Goal: Task Accomplishment & Management: Complete application form

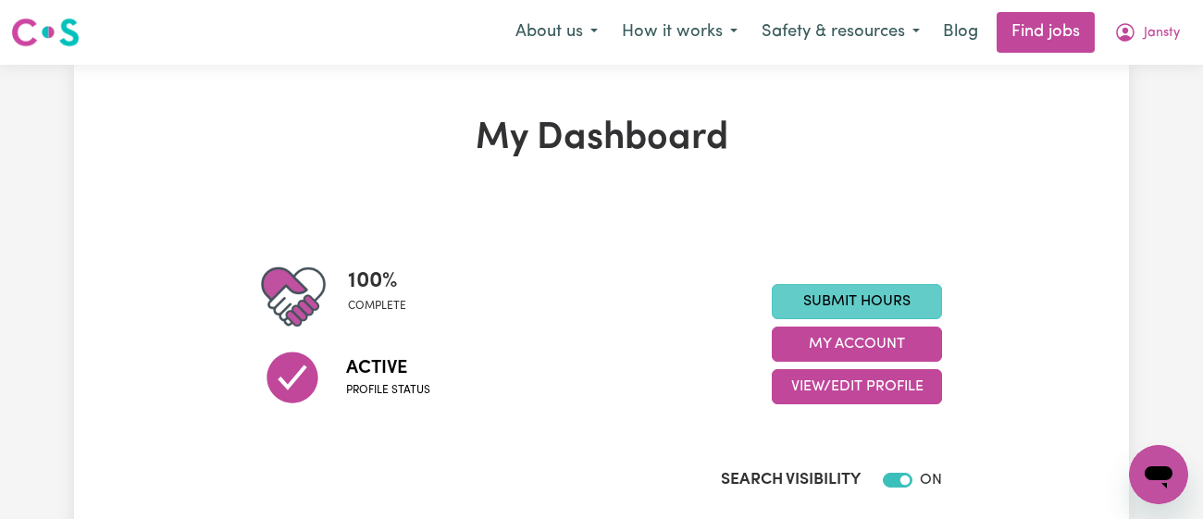
click at [883, 291] on link "Submit Hours" at bounding box center [857, 301] width 170 height 35
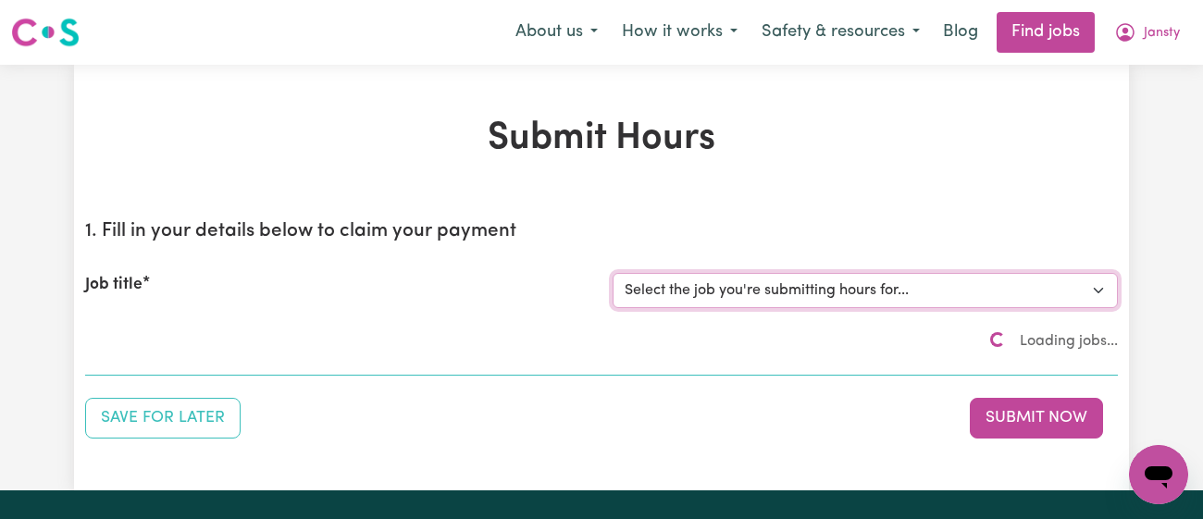
click at [872, 293] on select "Select the job you're submitting hours for..." at bounding box center [864, 290] width 505 height 35
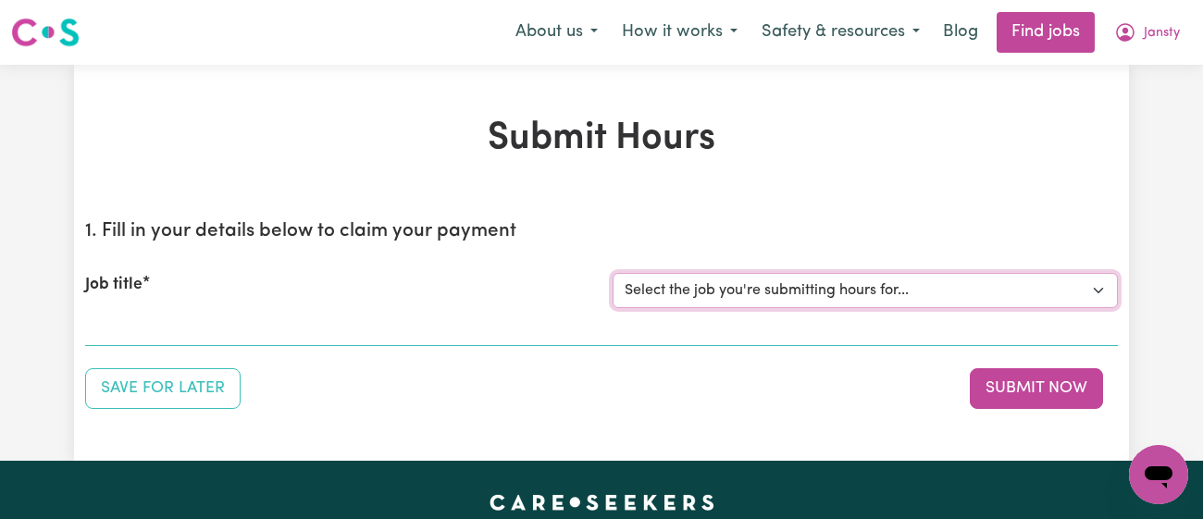
select select "11718"
click at [612, 273] on select "Select the job you're submitting hours for... [[PERSON_NAME]] [DEMOGRAPHIC_DATA…" at bounding box center [864, 290] width 505 height 35
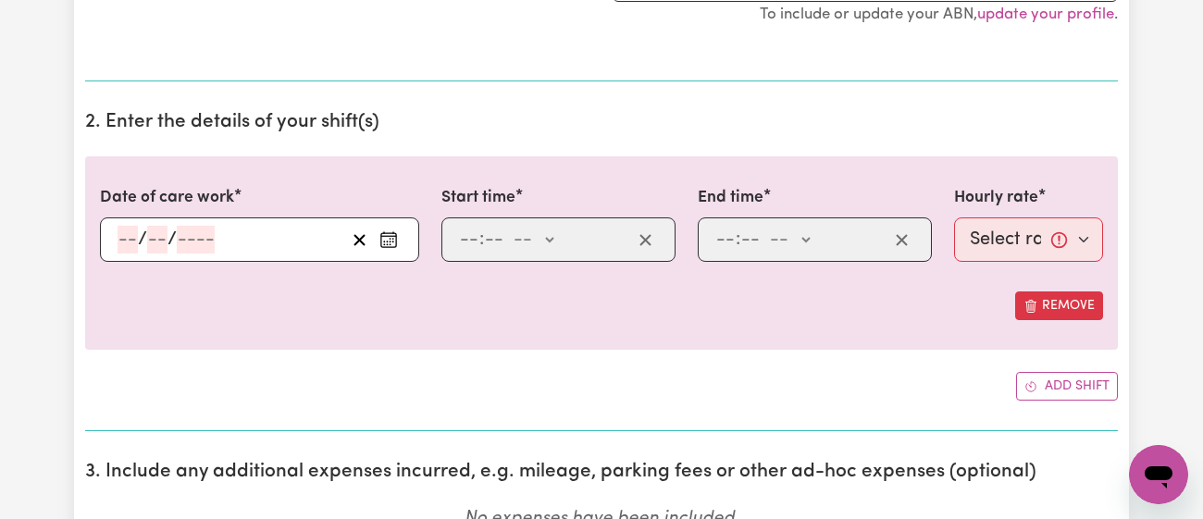
scroll to position [579, 0]
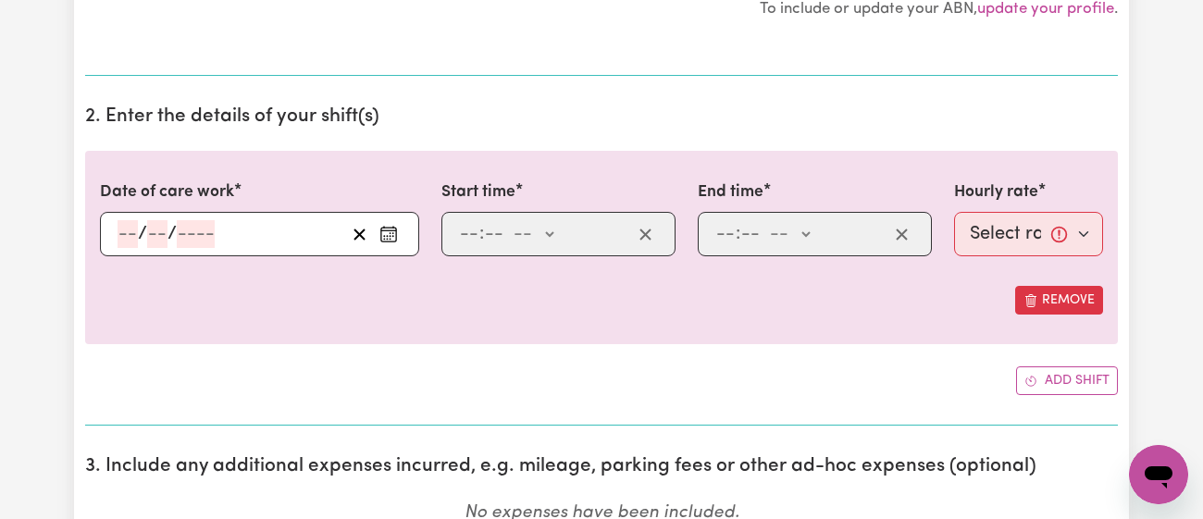
click at [385, 232] on icon "Enter the date of care work" at bounding box center [388, 234] width 19 height 19
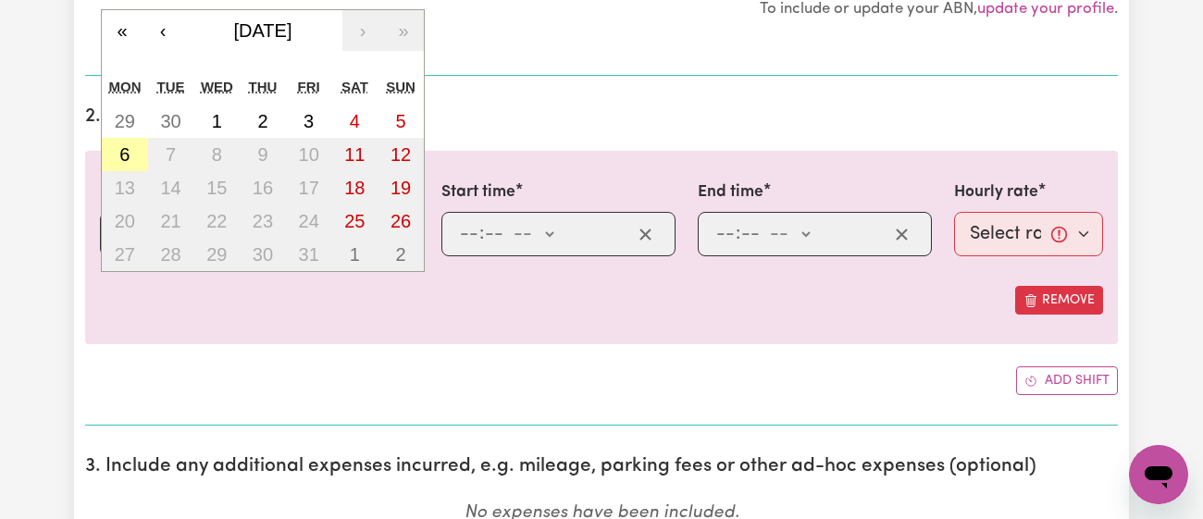
click at [140, 157] on button "6" at bounding box center [125, 154] width 46 height 33
type input "[DATE]"
type input "6"
type input "10"
type input "2025"
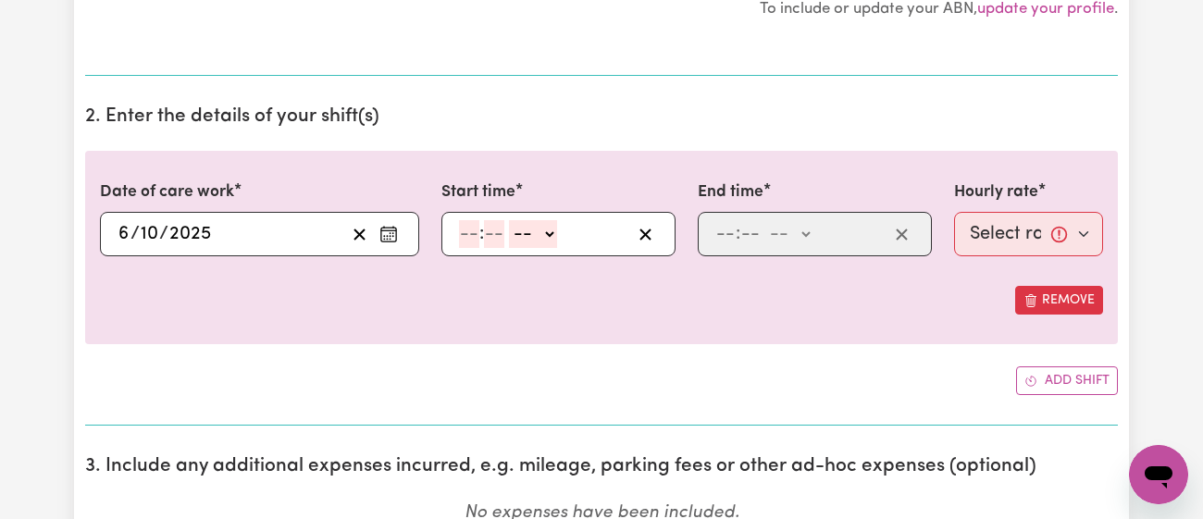
click at [468, 244] on input "number" at bounding box center [469, 234] width 20 height 28
type input "11"
type input "00"
click at [539, 237] on select "-- am pm" at bounding box center [532, 234] width 48 height 28
select select "am"
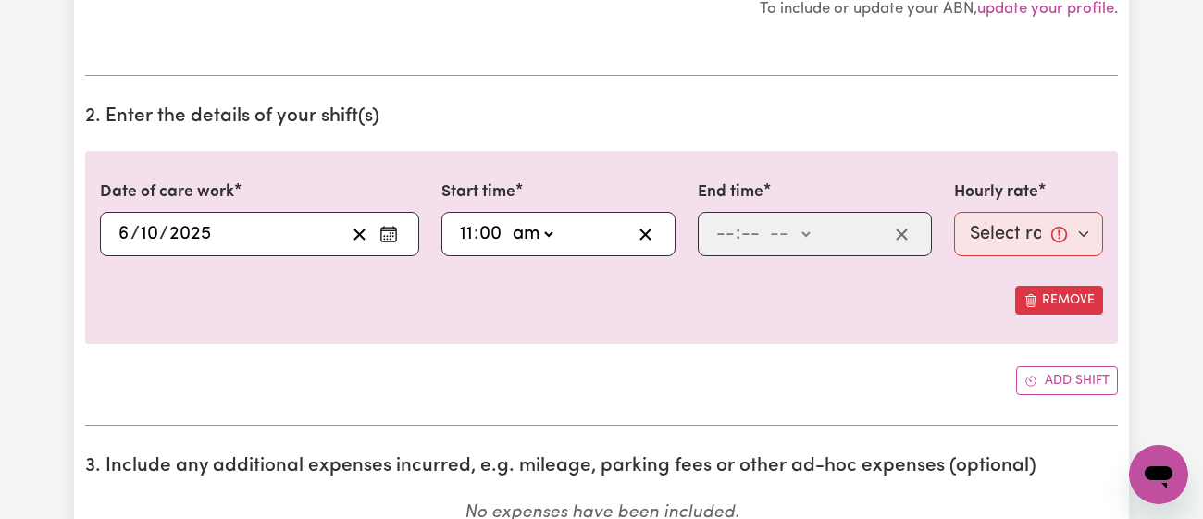
click at [508, 220] on select "-- am pm" at bounding box center [532, 234] width 48 height 28
type input "11:00"
type input "0"
click at [722, 233] on input "number" at bounding box center [725, 234] width 20 height 28
type input "12"
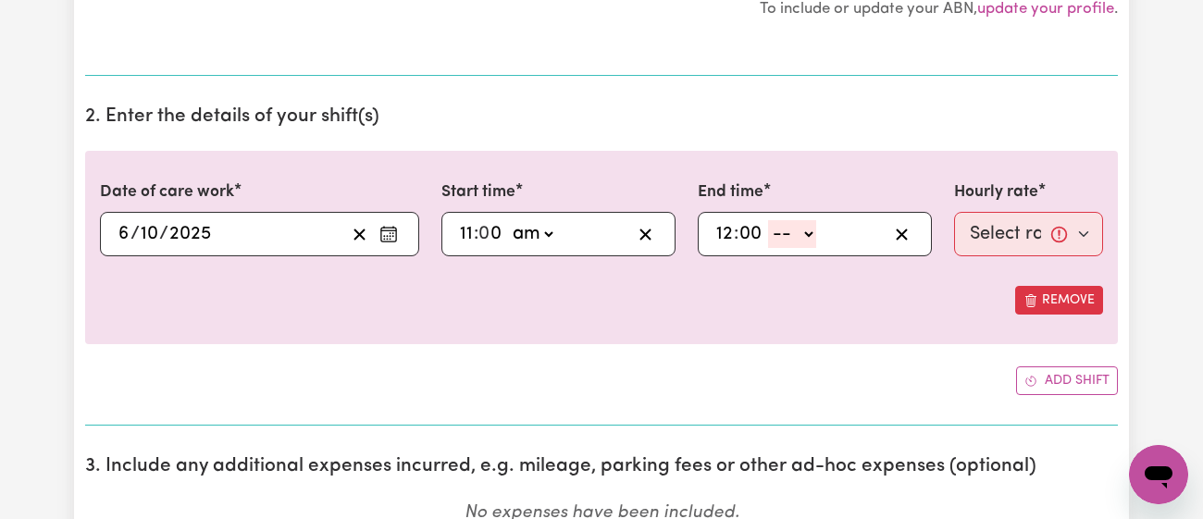
type input "00"
click at [793, 233] on select "-- am pm" at bounding box center [792, 234] width 48 height 28
select select "am"
click at [768, 220] on select "-- am pm" at bounding box center [792, 234] width 48 height 28
type input "00:00"
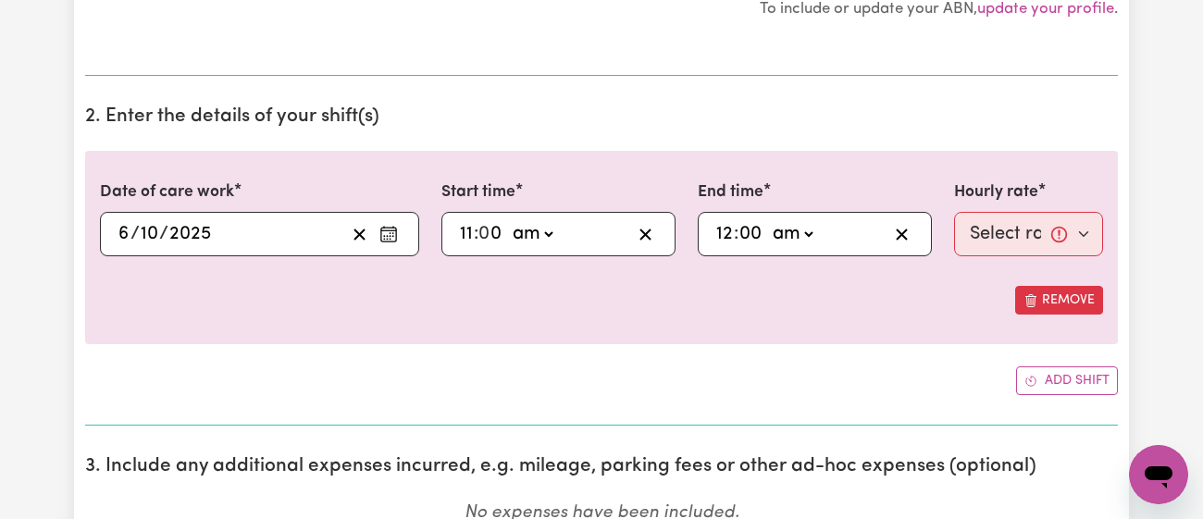
type input "0"
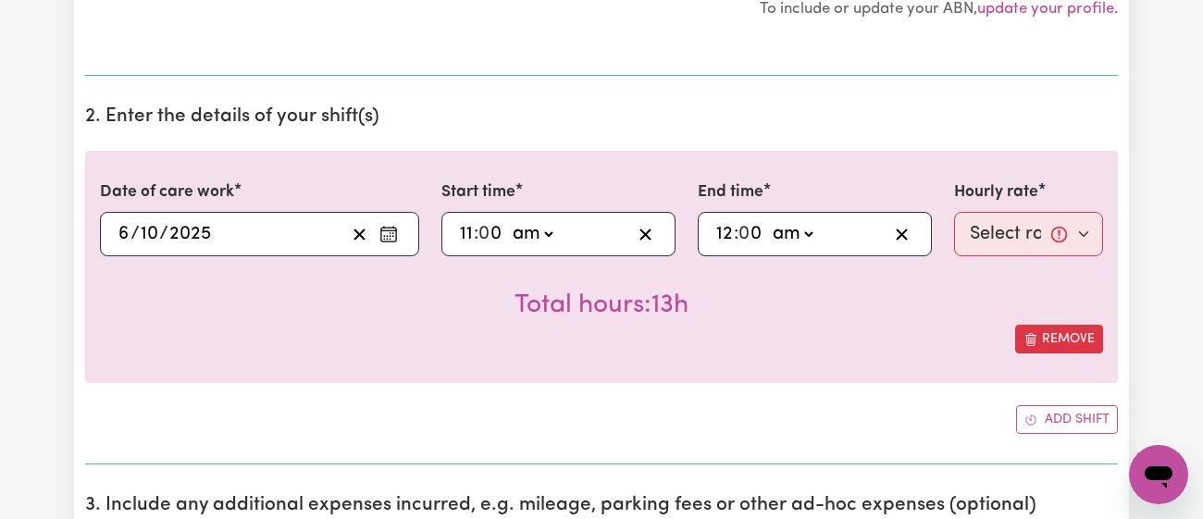
click at [803, 230] on select "am pm" at bounding box center [792, 234] width 48 height 28
select select "pm"
click at [768, 220] on select "am pm" at bounding box center [792, 234] width 48 height 28
type input "12:00"
click at [1047, 238] on select "Select rate... $43.00 (Weekday) $72.00 (Public Holiday)" at bounding box center [1028, 234] width 149 height 44
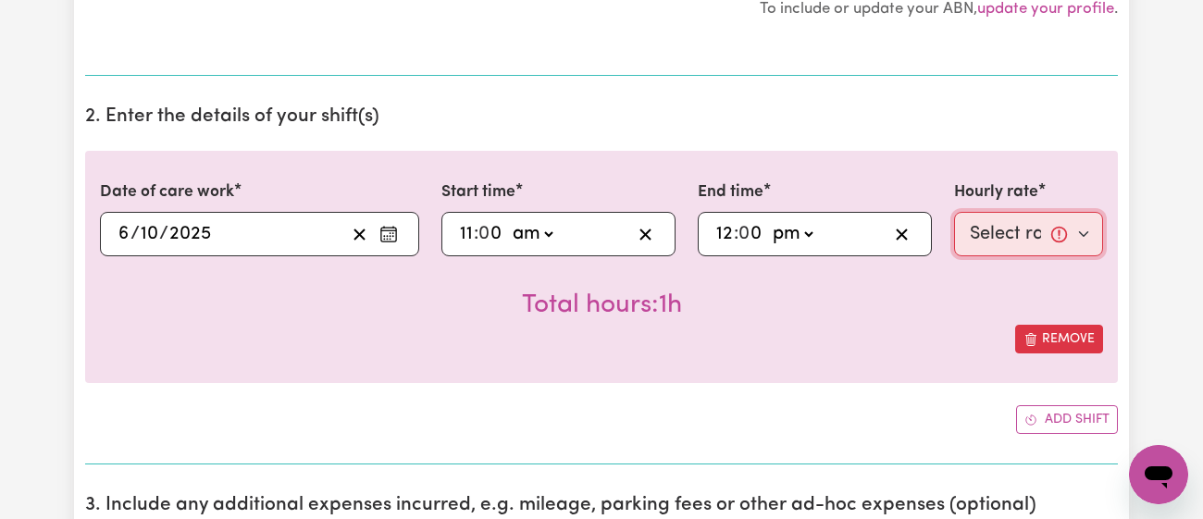
select select "72-PublicHoliday"
click at [954, 212] on select "Select rate... $43.00 (Weekday) $72.00 (Public Holiday)" at bounding box center [1028, 234] width 149 height 44
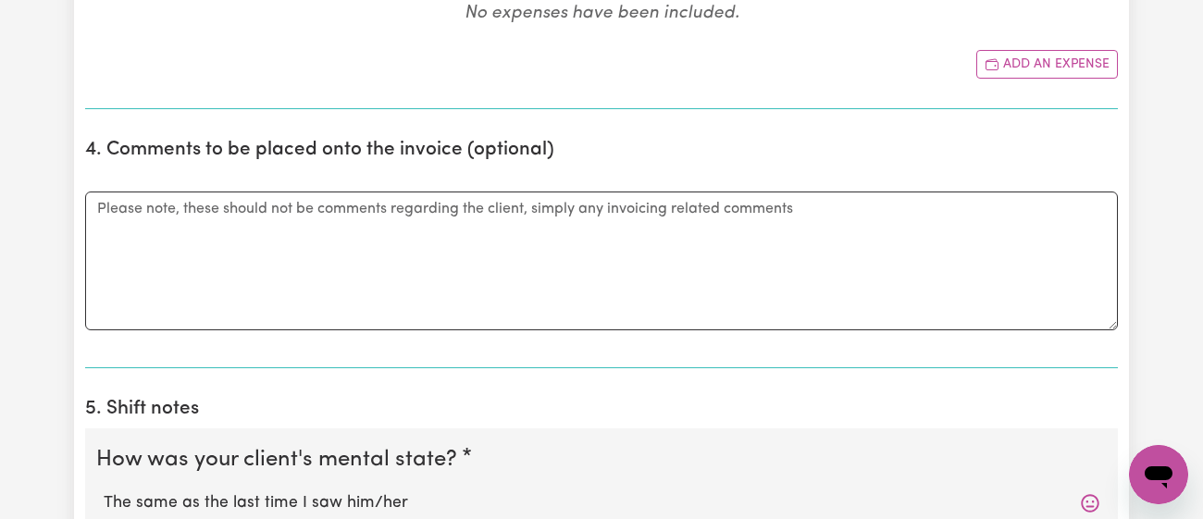
scroll to position [1340, 0]
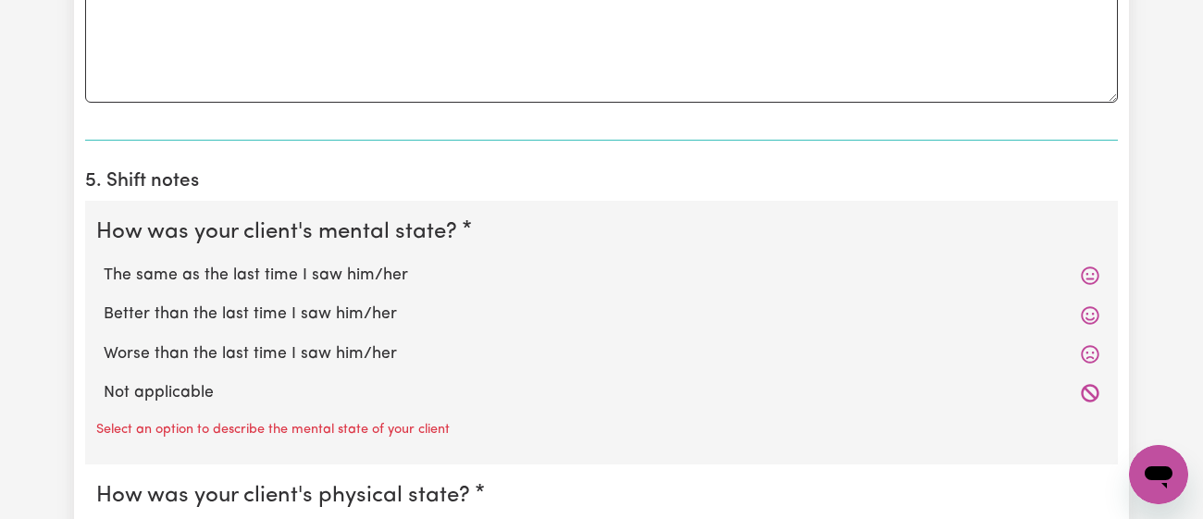
click at [278, 312] on label "Better than the last time I saw him/her" at bounding box center [601, 315] width 995 height 24
click at [104, 303] on input "Better than the last time I saw him/her" at bounding box center [103, 302] width 1 height 1
radio input "true"
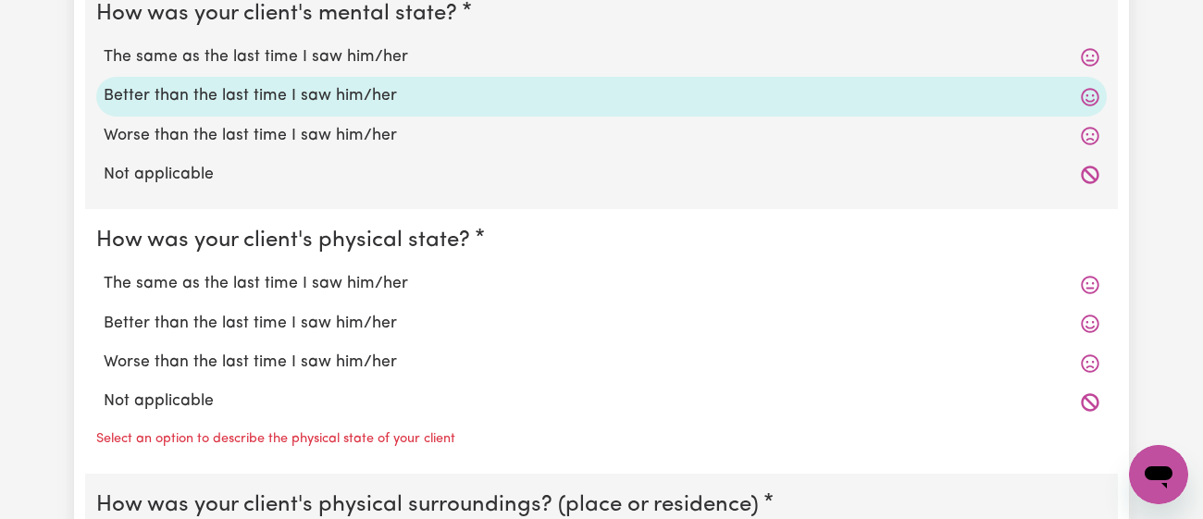
scroll to position [1592, 0]
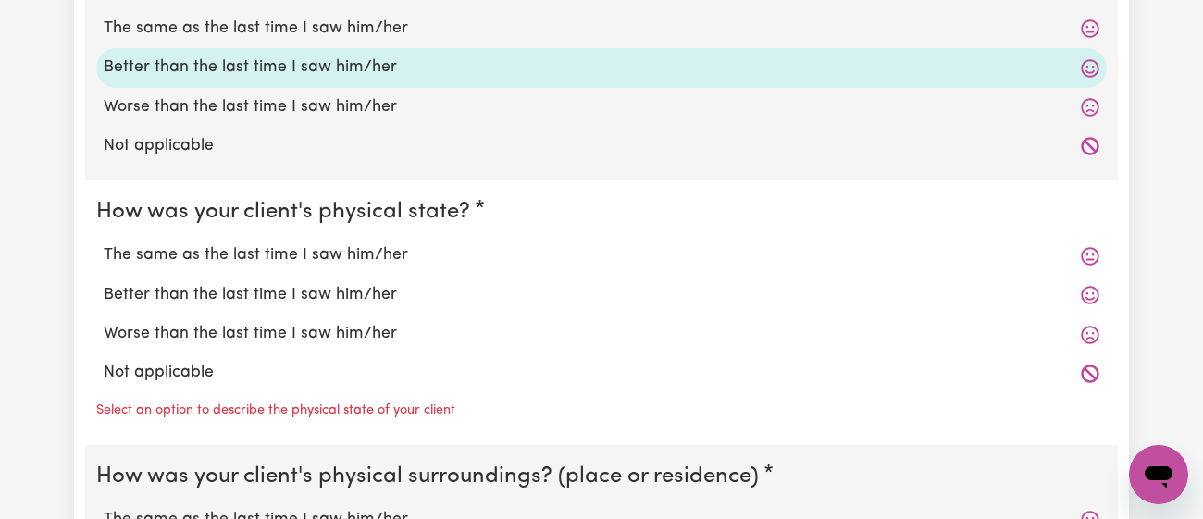
click at [279, 303] on label "Better than the last time I saw him/her" at bounding box center [601, 295] width 995 height 24
click at [104, 283] on input "Better than the last time I saw him/her" at bounding box center [103, 282] width 1 height 1
radio input "true"
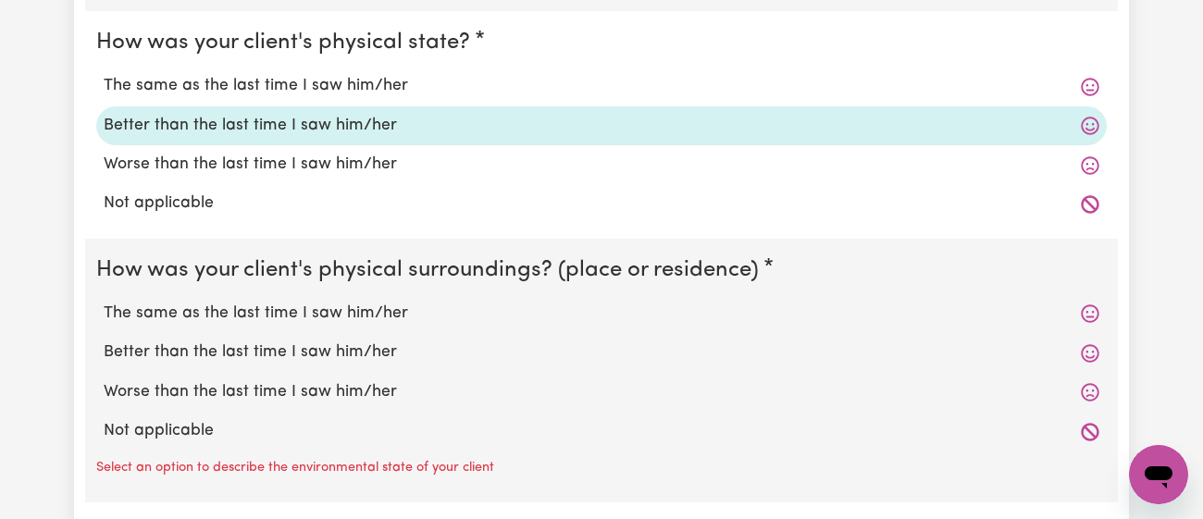
scroll to position [1747, 0]
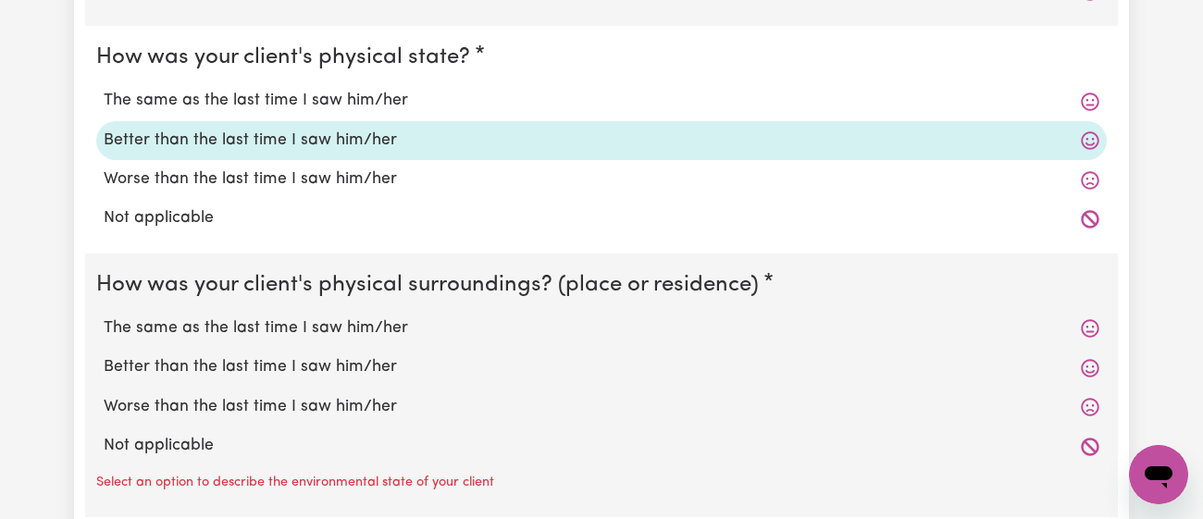
click at [272, 333] on label "The same as the last time I saw him/her" at bounding box center [601, 328] width 995 height 24
click at [104, 316] on input "The same as the last time I saw him/her" at bounding box center [103, 315] width 1 height 1
radio input "true"
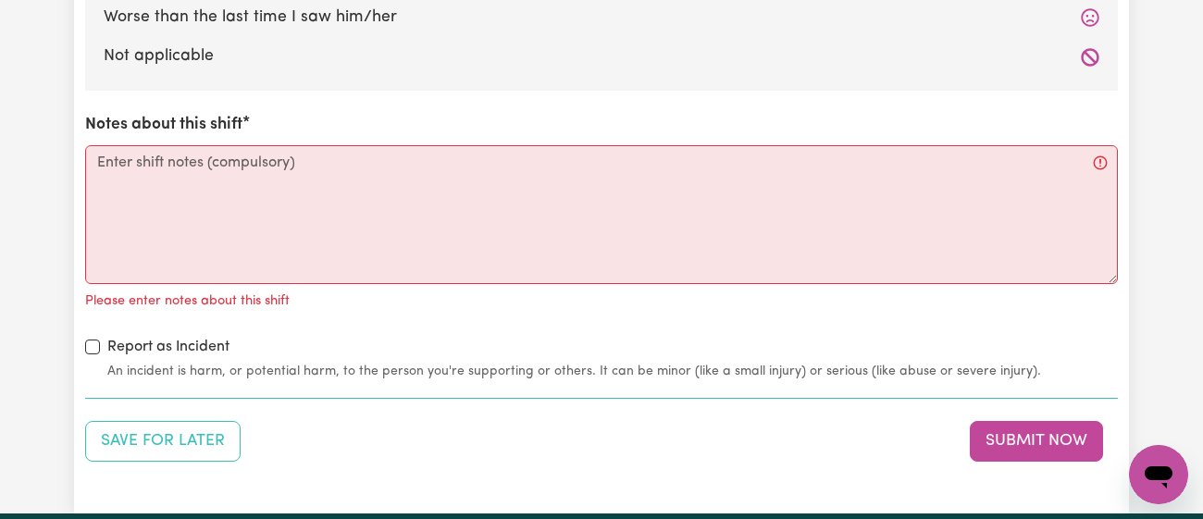
scroll to position [2134, 0]
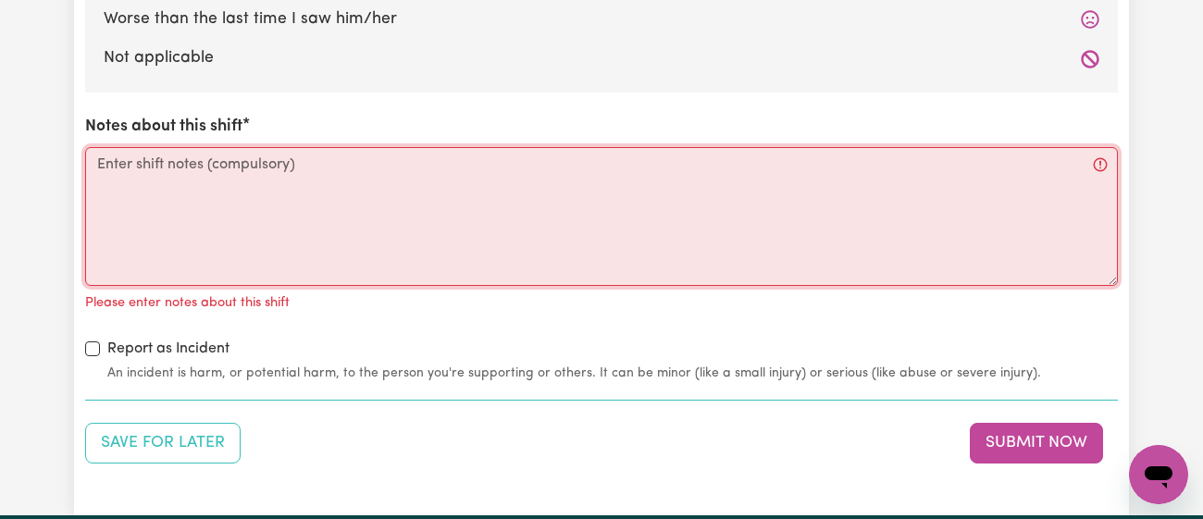
click at [342, 221] on textarea "Notes about this shift" at bounding box center [601, 216] width 1032 height 139
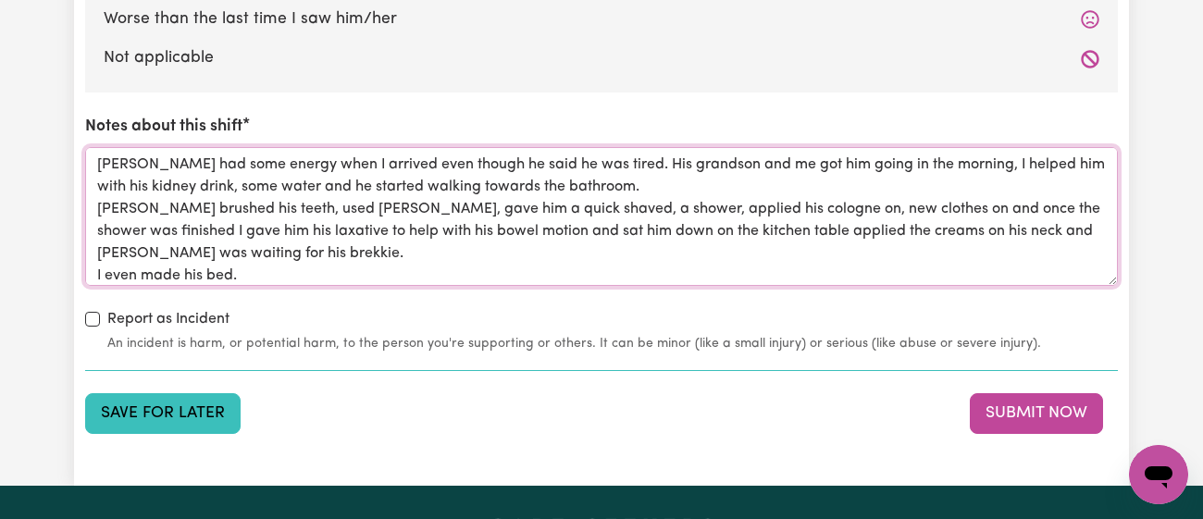
type textarea "[PERSON_NAME] had some energy when I arrived even though he said he was tired. …"
click at [186, 396] on button "Save for Later" at bounding box center [162, 413] width 155 height 41
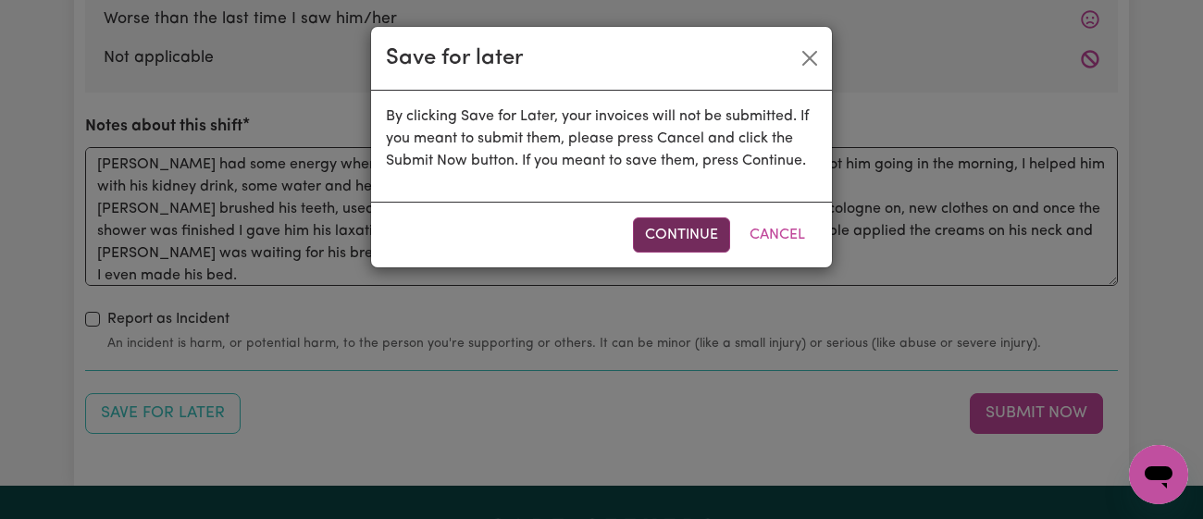
click at [668, 231] on button "Continue" at bounding box center [681, 234] width 97 height 35
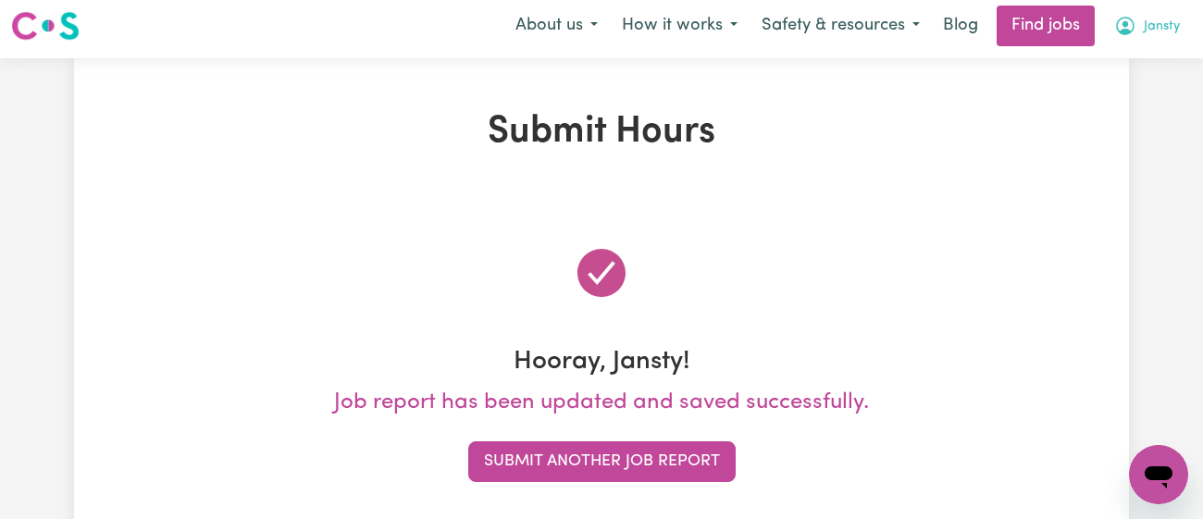
scroll to position [0, 0]
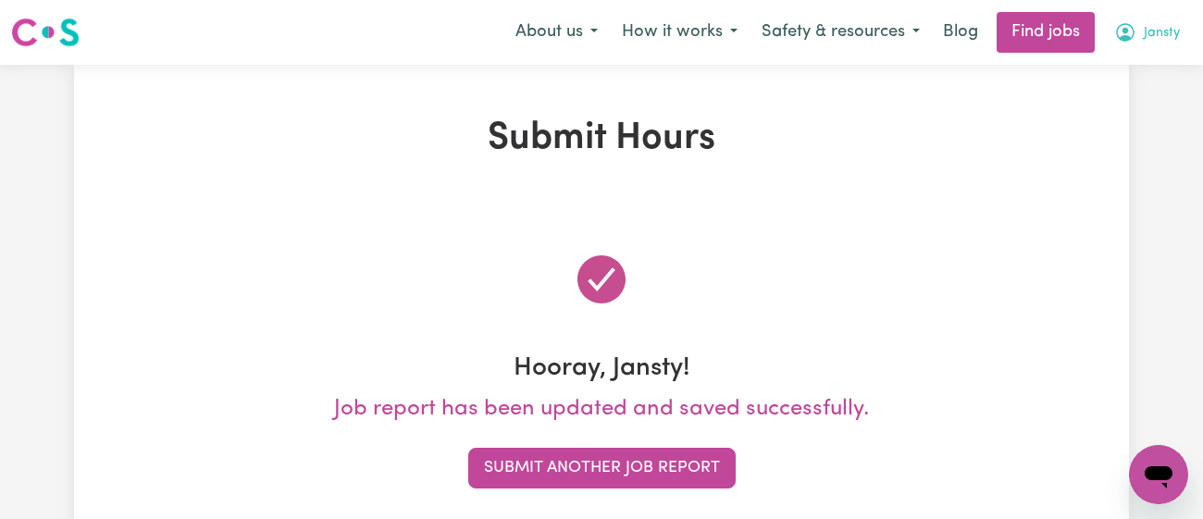
click at [1172, 26] on span "Jansty" at bounding box center [1161, 33] width 36 height 20
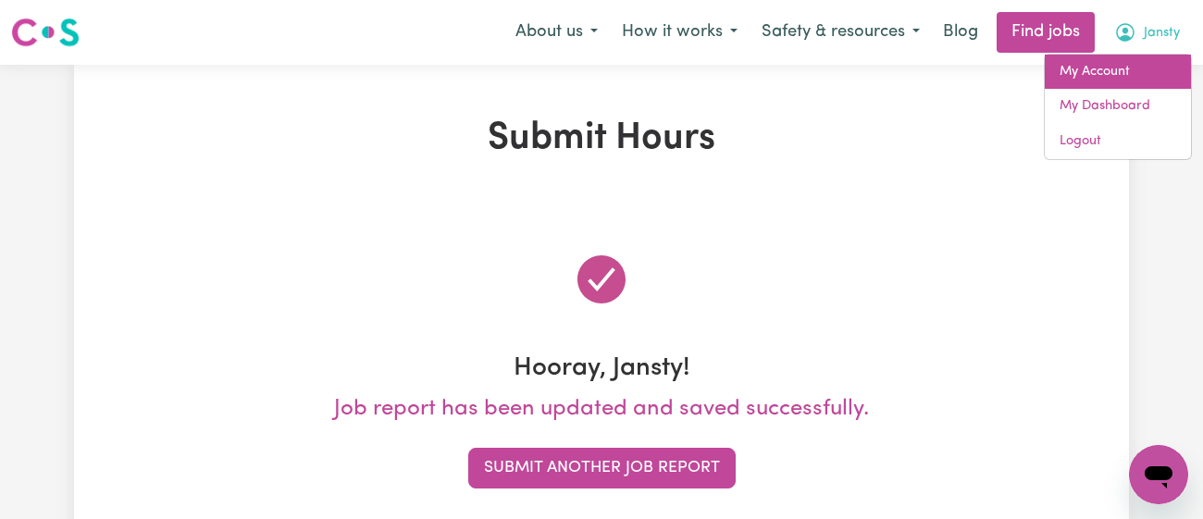
click at [1093, 81] on link "My Account" at bounding box center [1117, 72] width 146 height 35
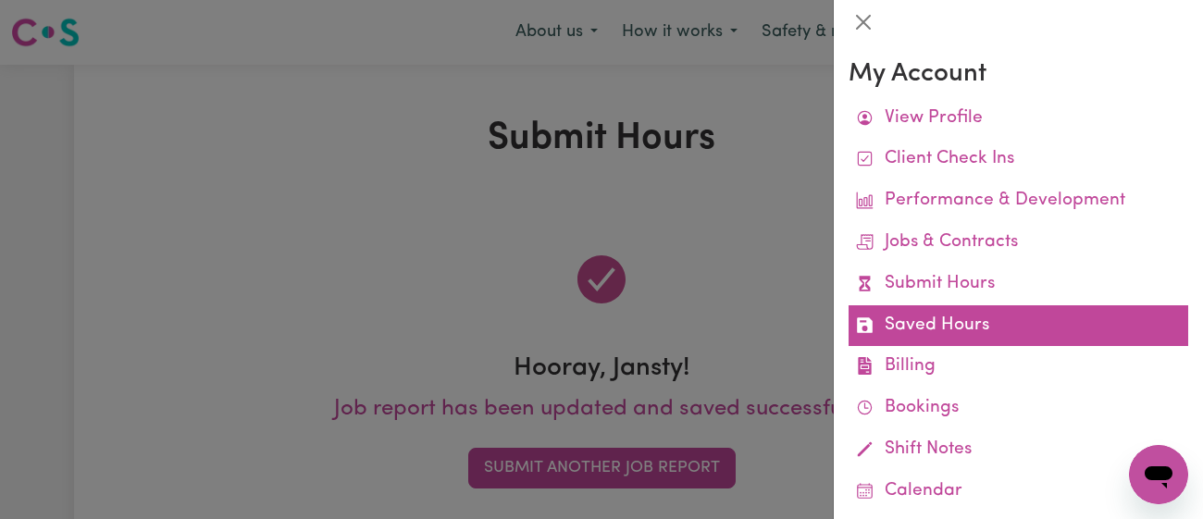
click at [954, 311] on link "Saved Hours" at bounding box center [1018, 326] width 340 height 42
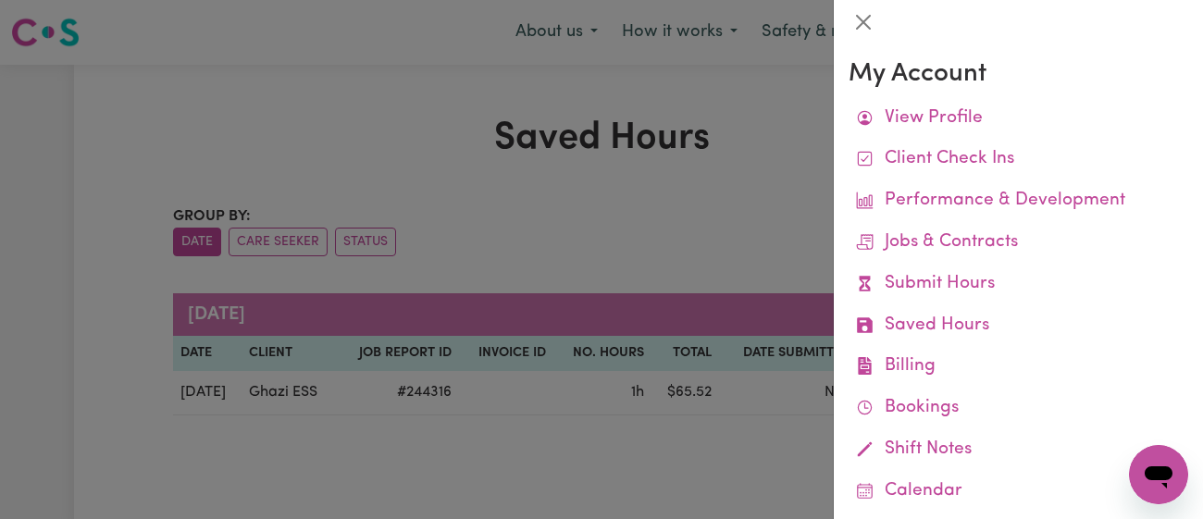
click at [672, 211] on div at bounding box center [601, 259] width 1203 height 519
